Goal: Find specific page/section: Find specific page/section

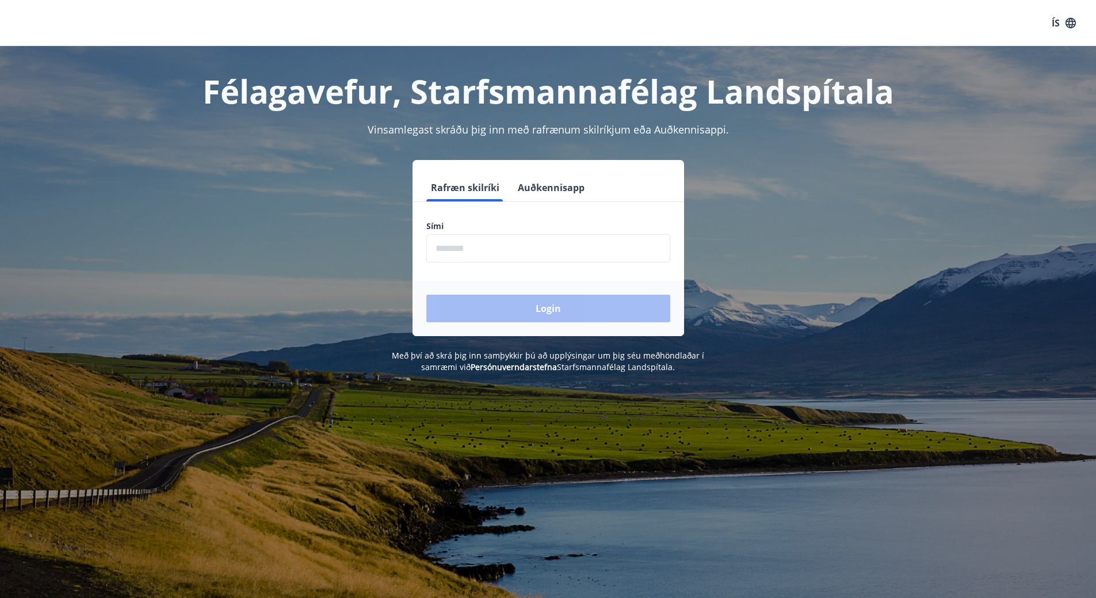
click at [502, 246] on input "phone" at bounding box center [548, 248] width 244 height 28
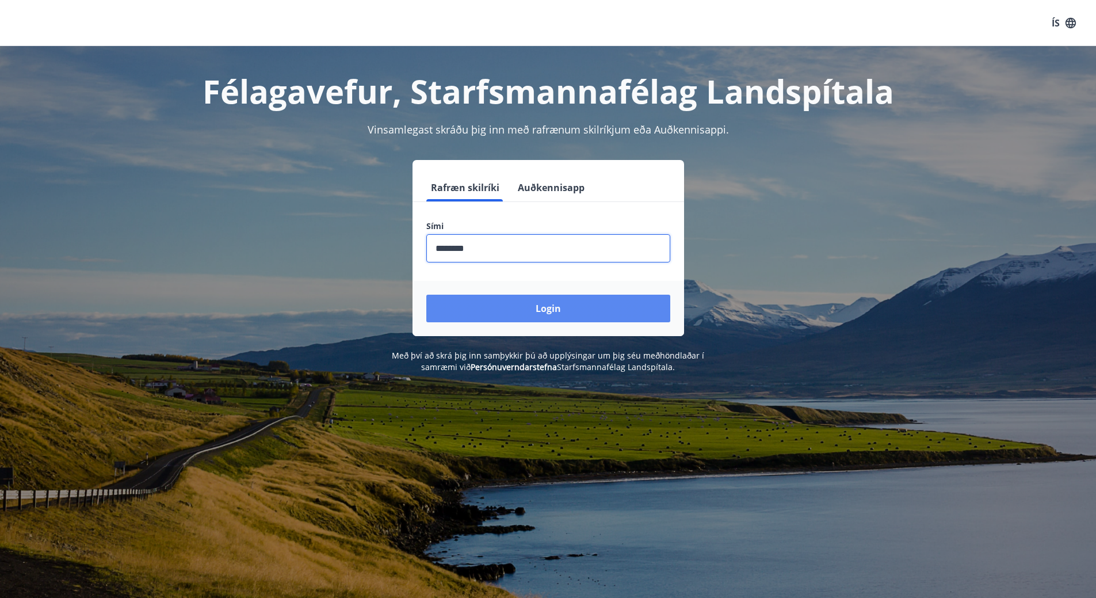
type input "********"
click at [543, 308] on button "Login" at bounding box center [548, 309] width 244 height 28
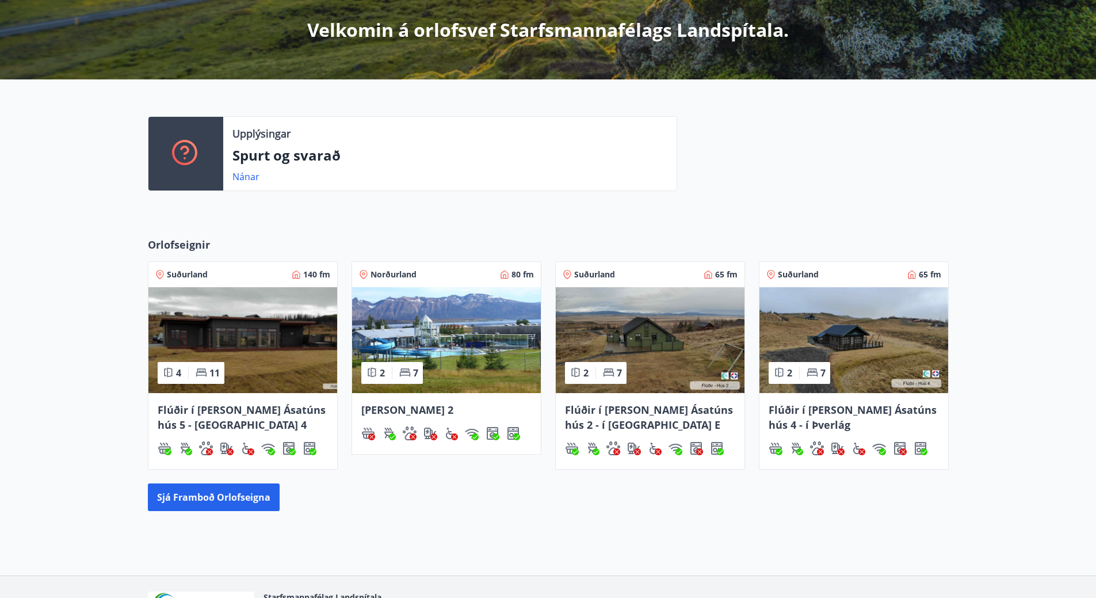
scroll to position [230, 0]
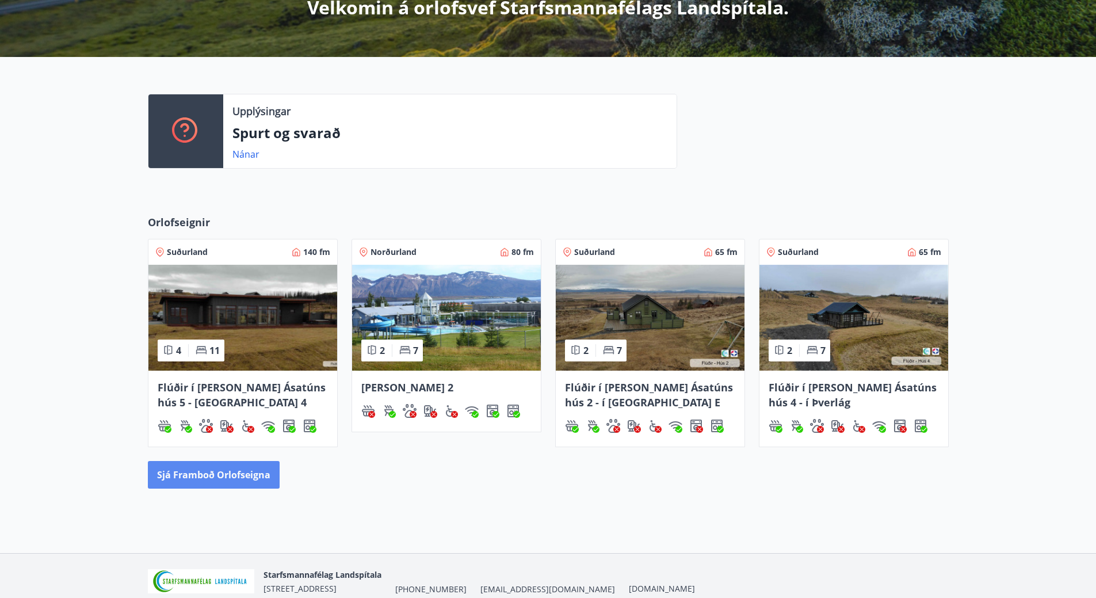
click at [236, 484] on button "Sjá framboð orlofseigna" at bounding box center [214, 475] width 132 height 28
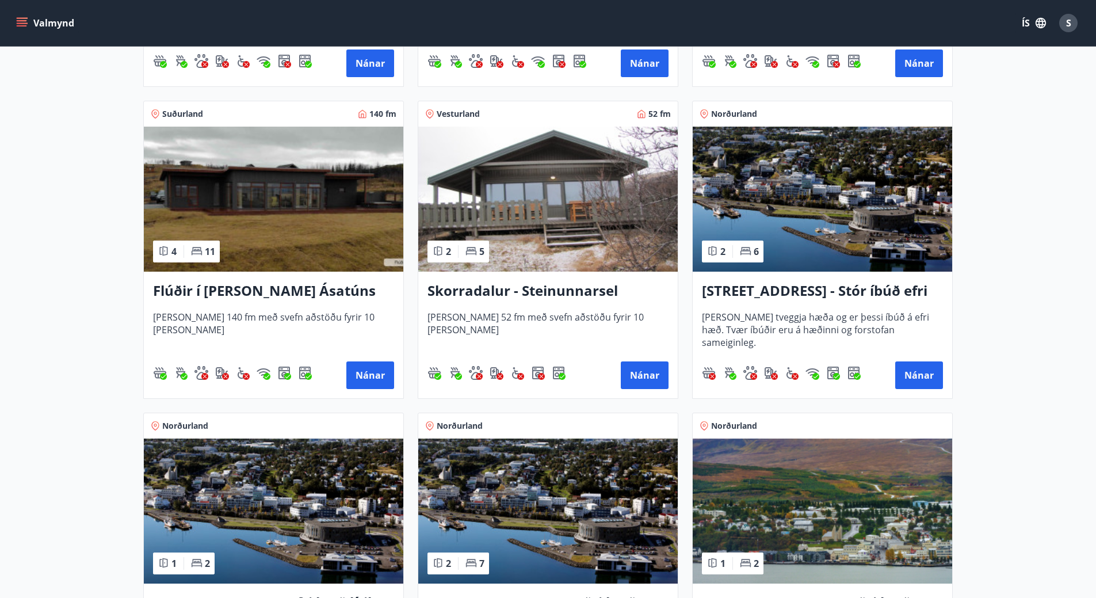
scroll to position [805, 0]
